Goal: Task Accomplishment & Management: Manage account settings

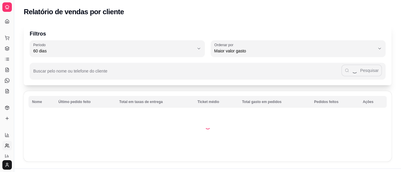
select select "60"
select select "HIGHEST_TOTAL_SPENT_WITH_ORDERS"
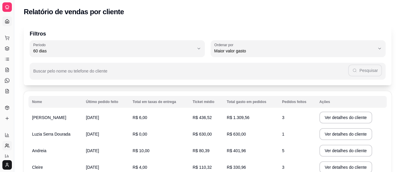
click at [5, 18] on link "Dashboard" at bounding box center [6, 21] width 9 height 9
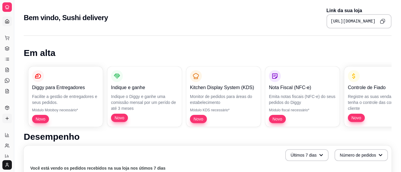
click at [5, 120] on icon at bounding box center [7, 118] width 5 height 5
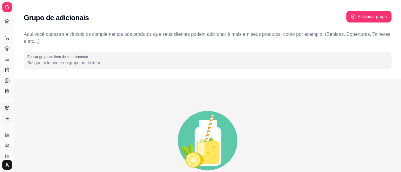
click at [10, 108] on link "Produtos" at bounding box center [6, 107] width 9 height 9
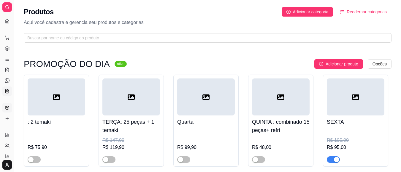
click at [6, 91] on icon at bounding box center [7, 91] width 5 height 5
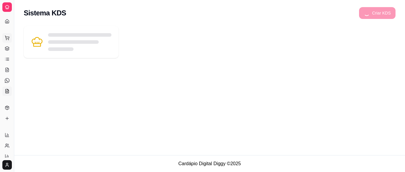
click at [7, 41] on button "Pedidos balcão (PDV)" at bounding box center [6, 37] width 9 height 9
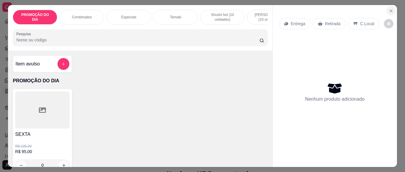
click at [389, 9] on icon "Close" at bounding box center [391, 11] width 5 height 5
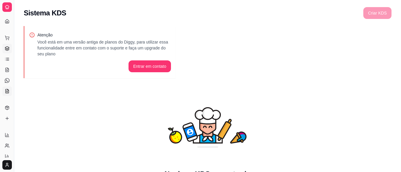
click at [7, 49] on icon at bounding box center [7, 48] width 5 height 5
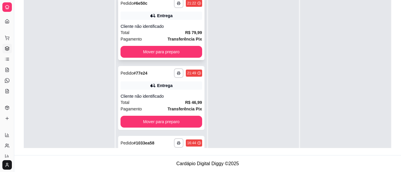
click at [144, 25] on div "Cliente não identificado" at bounding box center [160, 26] width 81 height 6
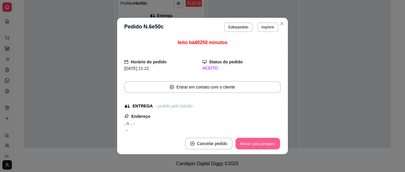
click at [260, 145] on button "Mover para preparo" at bounding box center [257, 144] width 44 height 12
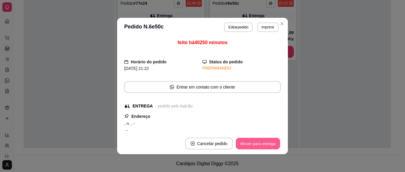
click at [260, 145] on button "Mover para entrega" at bounding box center [258, 144] width 44 height 12
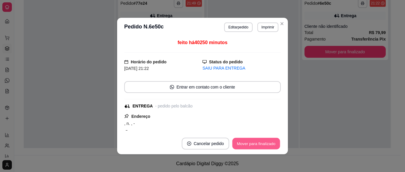
click at [260, 145] on button "Mover para finalizado" at bounding box center [256, 144] width 48 height 12
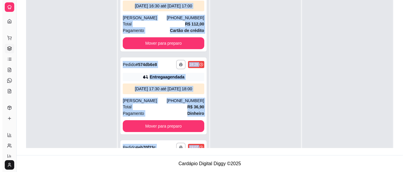
scroll to position [380, 0]
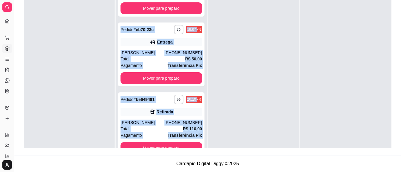
drag, startPoint x: 204, startPoint y: 33, endPoint x: 210, endPoint y: 147, distance: 114.6
click at [210, 147] on div "**********" at bounding box center [207, 62] width 367 height 172
click at [238, 103] on div at bounding box center [253, 79] width 91 height 172
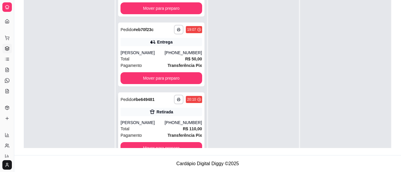
click at [149, 121] on div "[PERSON_NAME]" at bounding box center [142, 123] width 44 height 6
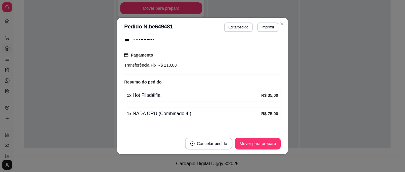
scroll to position [111, 0]
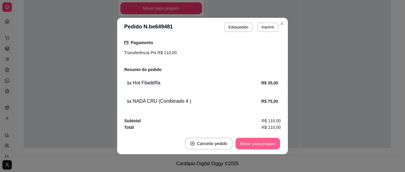
click at [258, 142] on button "Mover para preparo" at bounding box center [257, 144] width 44 height 12
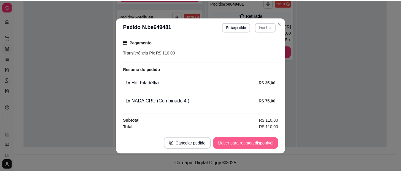
scroll to position [310, 0]
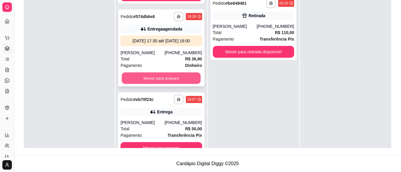
click at [142, 79] on button "Mover para preparo" at bounding box center [161, 79] width 79 height 12
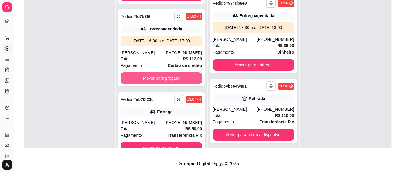
scroll to position [222, 0]
click at [142, 79] on button "Mover para preparo" at bounding box center [161, 79] width 79 height 12
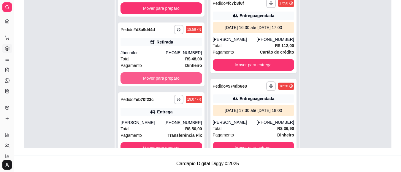
scroll to position [133, 0]
click at [142, 79] on button "Mover para preparo" at bounding box center [161, 79] width 79 height 12
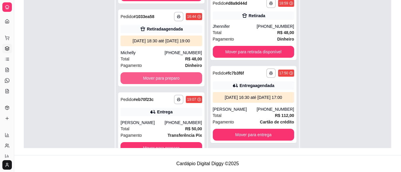
scroll to position [63, 0]
click at [142, 79] on button "Mover para preparo" at bounding box center [161, 79] width 79 height 12
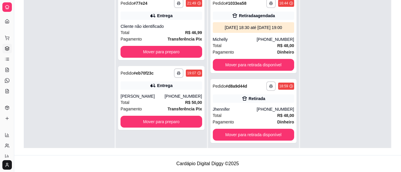
scroll to position [0, 0]
click at [142, 79] on div "**********" at bounding box center [161, 98] width 86 height 64
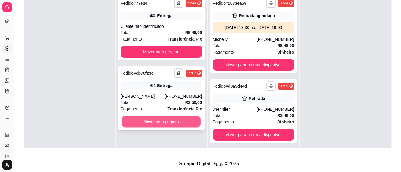
click at [158, 121] on button "Mover para preparo" at bounding box center [161, 122] width 79 height 12
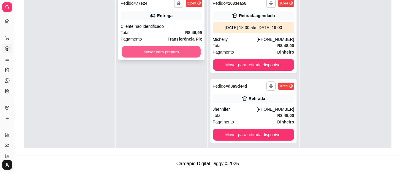
click at [173, 53] on button "Mover para preparo" at bounding box center [161, 52] width 79 height 12
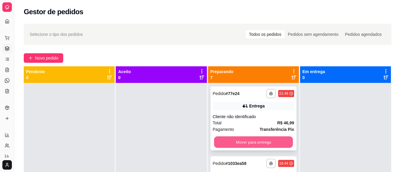
click at [248, 143] on button "Mover para entrega" at bounding box center [253, 143] width 79 height 12
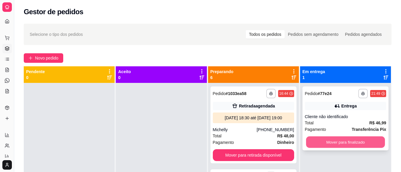
click at [337, 141] on button "Mover para finalizado" at bounding box center [345, 143] width 79 height 12
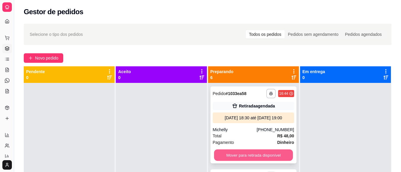
click at [236, 156] on button "Mover para retirada disponível" at bounding box center [253, 156] width 79 height 12
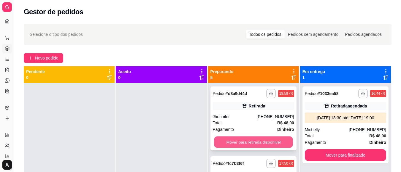
click at [239, 145] on button "Mover para retirada disponível" at bounding box center [253, 143] width 79 height 12
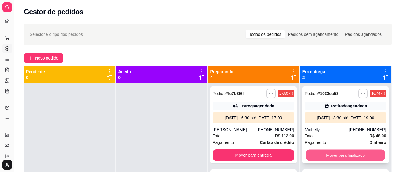
click at [313, 154] on button "Mover para finalizado" at bounding box center [345, 156] width 79 height 12
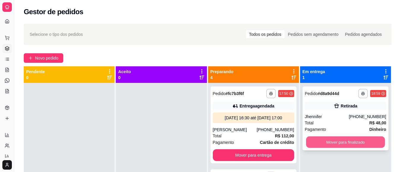
click at [320, 143] on button "Mover para finalizado" at bounding box center [345, 143] width 79 height 12
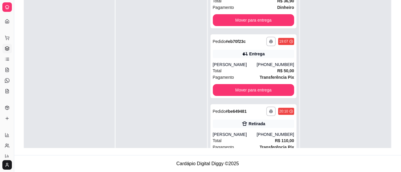
scroll to position [136, 0]
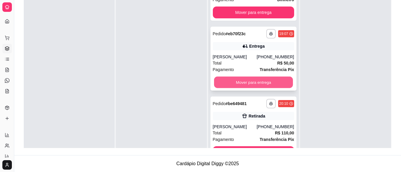
click at [236, 88] on button "Mover para entrega" at bounding box center [253, 83] width 79 height 12
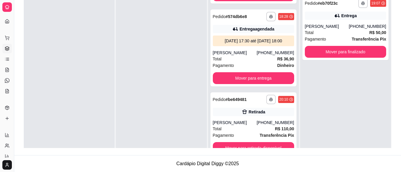
scroll to position [82, 0]
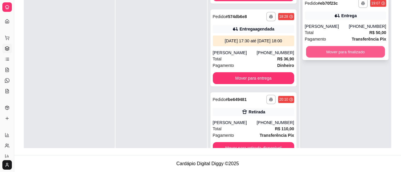
click at [341, 50] on button "Mover para finalizado" at bounding box center [345, 52] width 79 height 12
